Goal: Task Accomplishment & Management: Manage account settings

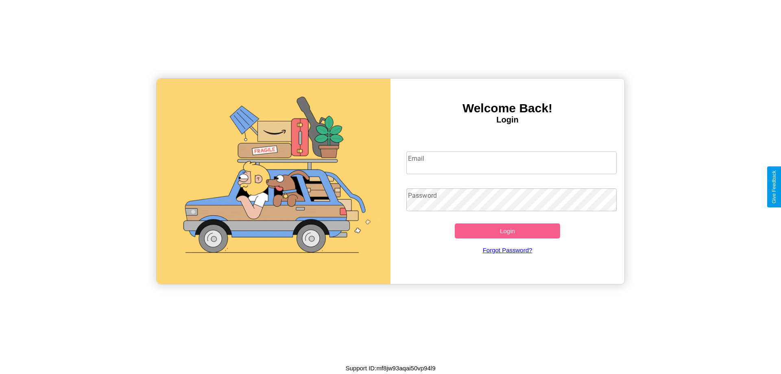
click at [511, 162] on input "Email" at bounding box center [511, 162] width 211 height 23
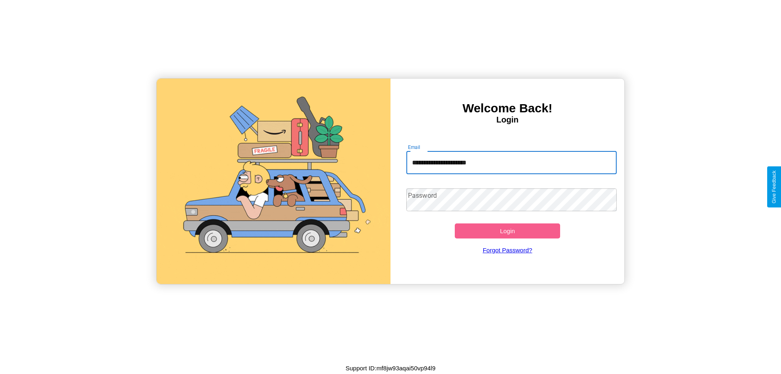
type input "**********"
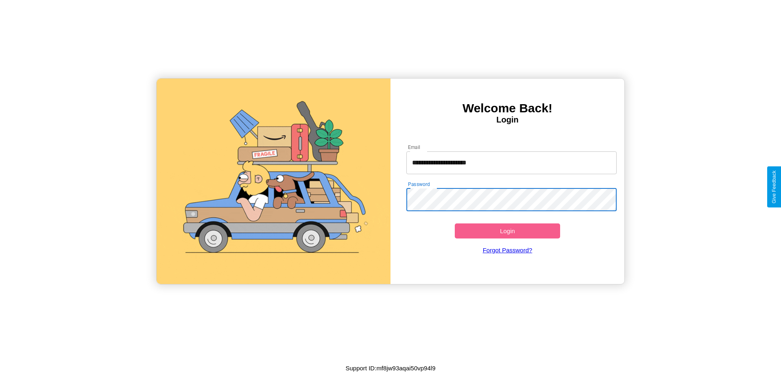
click at [507, 231] on button "Login" at bounding box center [507, 230] width 105 height 15
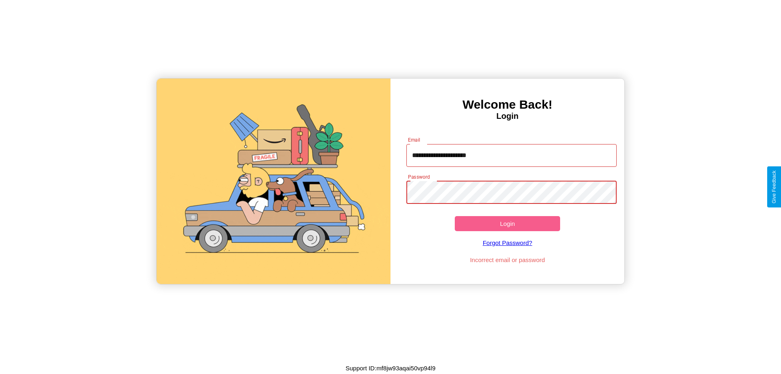
click at [507, 223] on button "Login" at bounding box center [507, 223] width 105 height 15
